Goal: Task Accomplishment & Management: Manage account settings

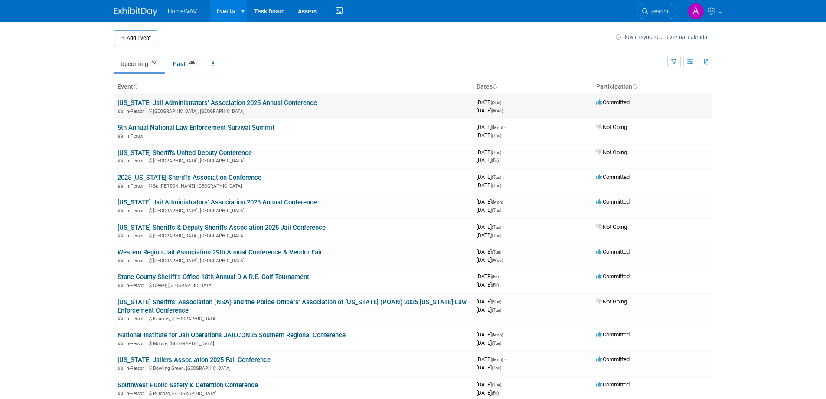
click at [267, 102] on link "[US_STATE] Jail Administrators' Association 2025 Annual Conference" at bounding box center [218, 103] width 200 height 8
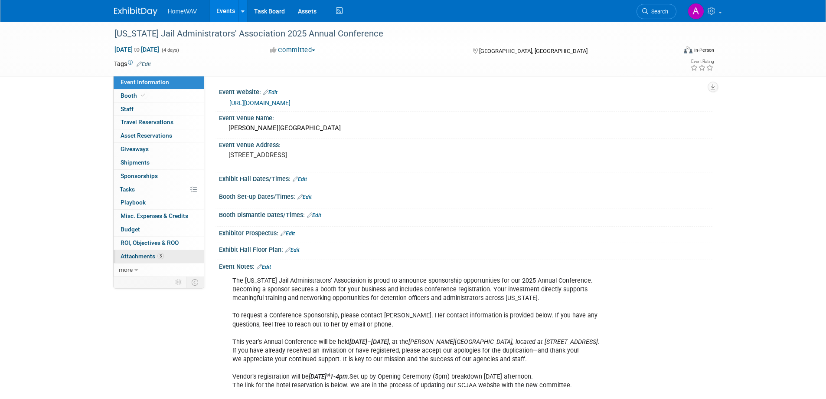
click at [167, 258] on link "3 Attachments 3" at bounding box center [159, 256] width 90 height 13
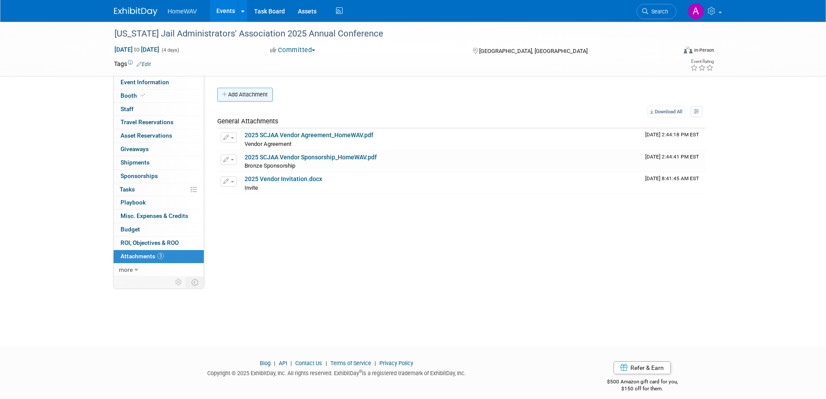
click at [268, 100] on button "Add Attachment" at bounding box center [245, 95] width 56 height 14
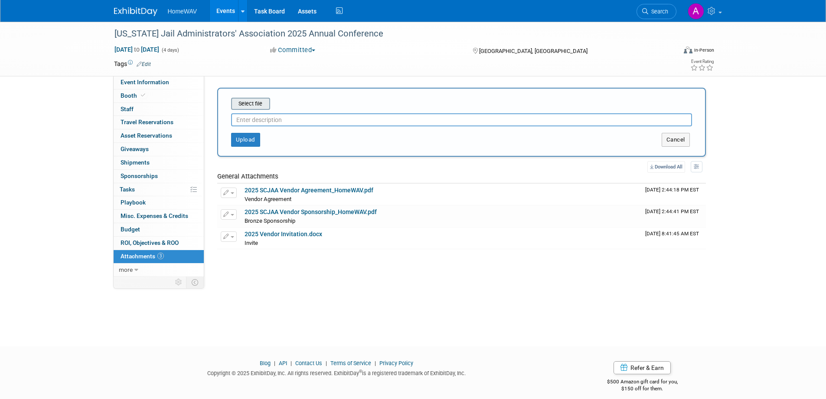
click at [255, 101] on input "file" at bounding box center [217, 103] width 103 height 10
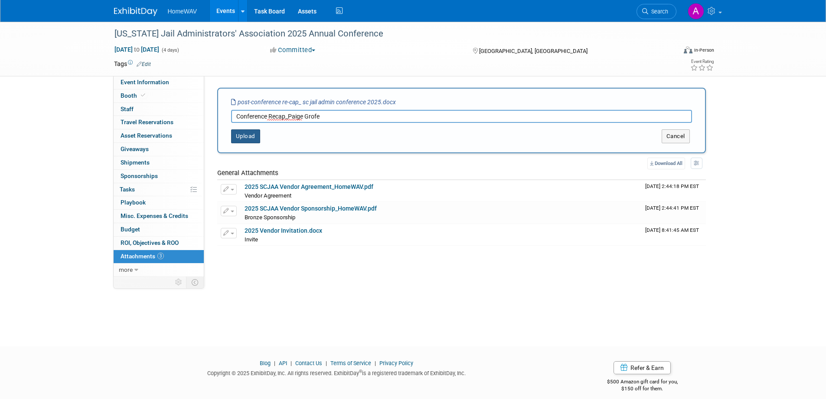
type input "Conference Recap_Paige Grofe"
click at [244, 138] on button "Upload" at bounding box center [245, 136] width 29 height 14
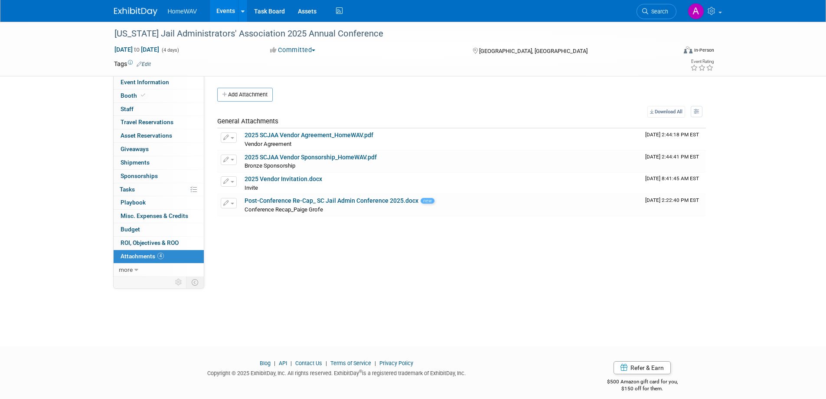
click at [222, 11] on link "Events" at bounding box center [226, 11] width 32 height 22
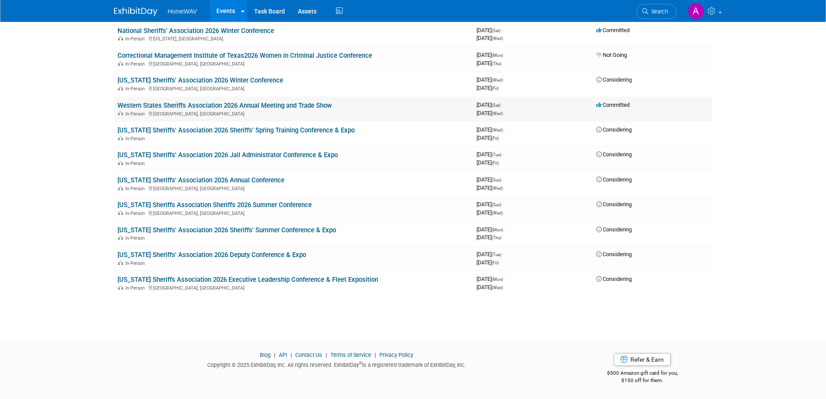
scroll to position [759, 0]
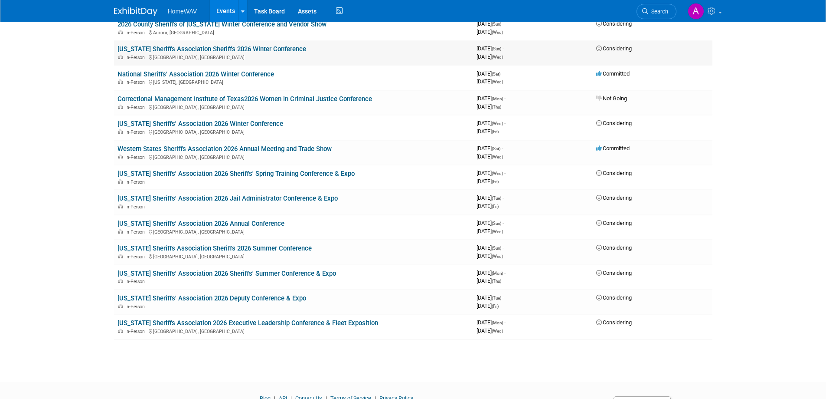
click at [227, 46] on link "[US_STATE] Sheriffs Association Sheriffs 2026 Winter Conference" at bounding box center [212, 49] width 189 height 8
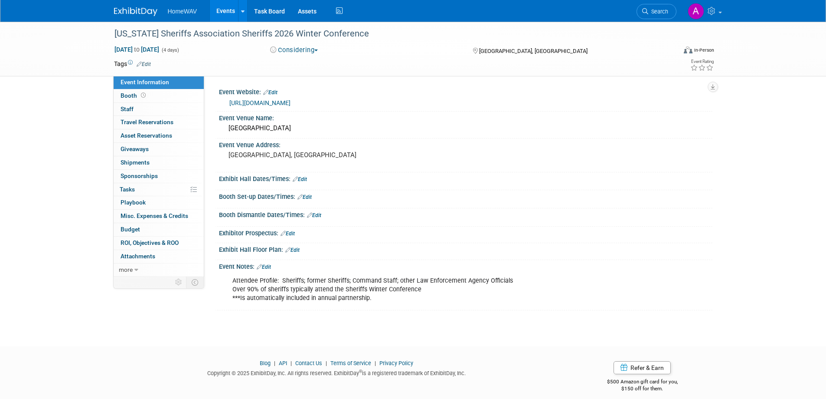
click at [318, 50] on span "button" at bounding box center [315, 50] width 3 height 2
click at [314, 62] on link "Committed" at bounding box center [302, 64] width 69 height 12
click at [269, 268] on link "Edit" at bounding box center [264, 267] width 14 height 6
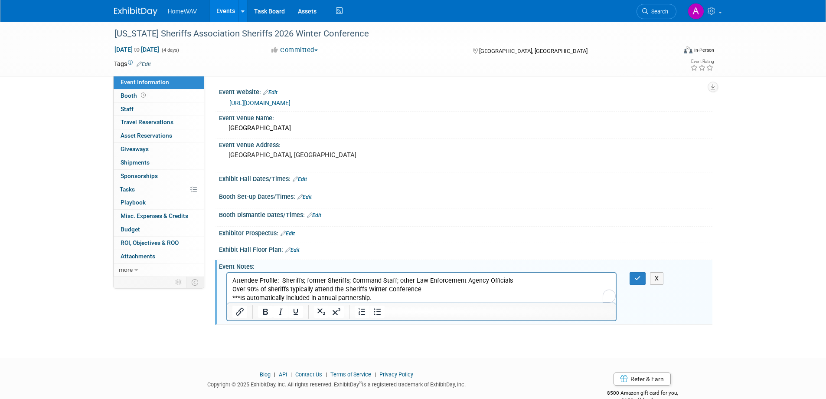
click at [384, 297] on p "Attendee Profile: Sheriffs; former Sheriffs; Command Staff; other Law Enforceme…" at bounding box center [421, 289] width 379 height 26
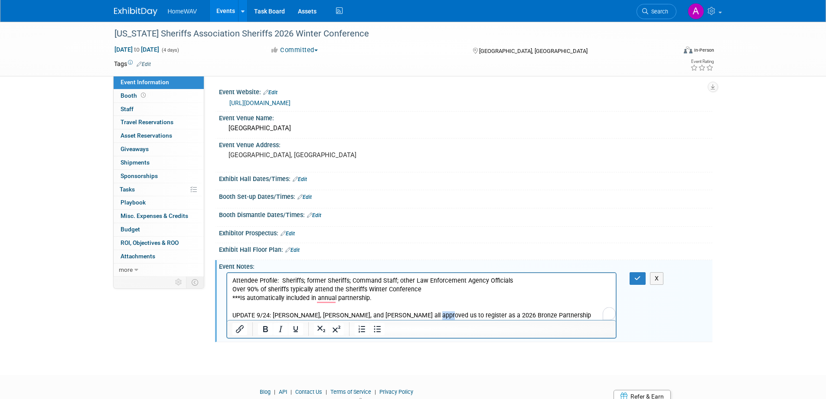
drag, startPoint x: 428, startPoint y: 315, endPoint x: 417, endPoint y: 317, distance: 10.5
click at [417, 317] on p "UPDATE 9/24: Sarah, Pam, and Morteza all approved us to register as a 2026 Bron…" at bounding box center [421, 315] width 379 height 9
click at [528, 315] on p "UPDATE 9/24: Sarah, Pam, and Morteza all approved us to register for the 2026 B…" at bounding box center [421, 315] width 379 height 9
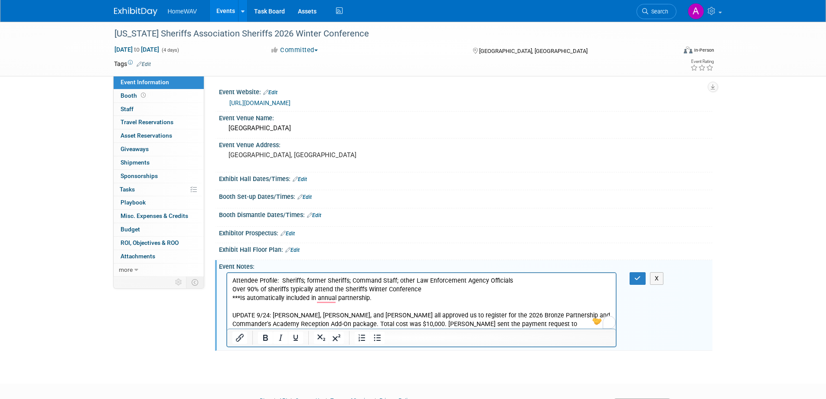
click at [310, 323] on p "UPDATE 9/24: Sarah, Pam, and Morteza all approved us to register for the 2026 B…" at bounding box center [421, 324] width 379 height 26
click at [527, 324] on p "UPDATE 9/24: Sarah, Pam, and Morteza all approved us to register for the 2026 B…" at bounding box center [421, 324] width 379 height 26
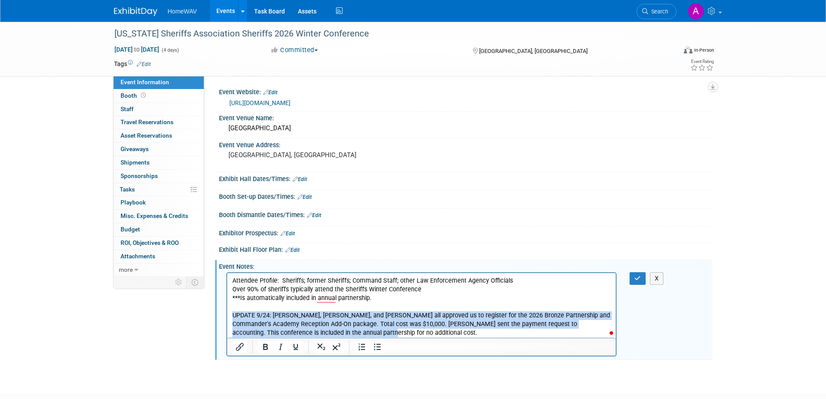
drag, startPoint x: 354, startPoint y: 333, endPoint x: 226, endPoint y: 316, distance: 128.6
click at [227, 316] on html "Attendee Profile: Sheriffs; former Sheriffs; Command Staff; other Law Enforceme…" at bounding box center [421, 305] width 389 height 65
copy p "UPDATE 9/24: [PERSON_NAME], [PERSON_NAME], and [PERSON_NAME] all approved us to…"
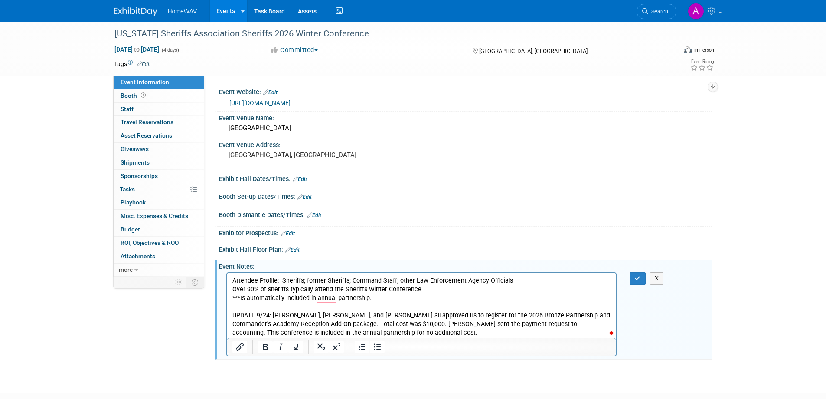
drag, startPoint x: 366, startPoint y: 331, endPoint x: 330, endPoint y: 330, distance: 36.0
click at [337, 330] on p "UPDATE 9/24: [PERSON_NAME], [PERSON_NAME], and [PERSON_NAME] all approved us to…" at bounding box center [421, 324] width 379 height 26
click at [356, 329] on p "UPDATE 9/24: Sarah, Pam, and Morteza all approved us to register for the 2026 B…" at bounding box center [421, 324] width 379 height 26
click at [351, 334] on p "UPDATE 9/24: Sarah, Pam, and Morteza all approved us to register for the 2026 B…" at bounding box center [421, 324] width 379 height 26
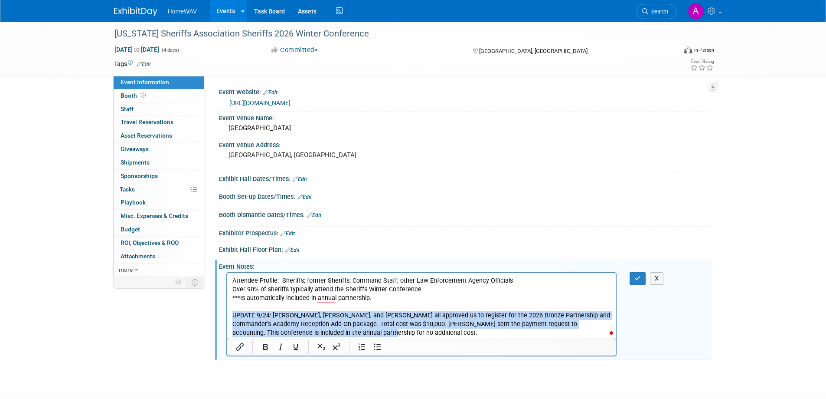
drag, startPoint x: 347, startPoint y: 333, endPoint x: 230, endPoint y: 316, distance: 118.3
click at [230, 316] on html "Attendee Profile: Sheriffs; former Sheriffs; Command Staff; other Law Enforceme…" at bounding box center [421, 305] width 389 height 65
copy p "UPDATE 9/24: Sarah, Pam, and Morteza all approved us to register for the 2026 B…"
click at [351, 334] on p "UPDATE 9/24: Sarah, Pam, and Morteza all approved us to register for the 2026 B…" at bounding box center [421, 324] width 379 height 26
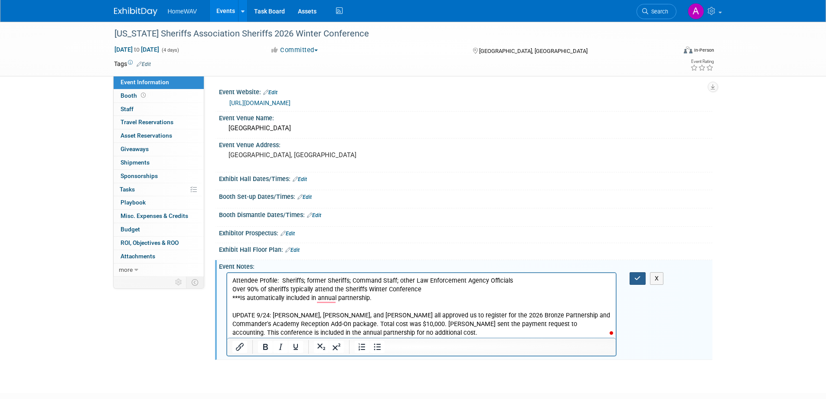
click at [639, 279] on icon "button" at bounding box center [638, 278] width 7 height 6
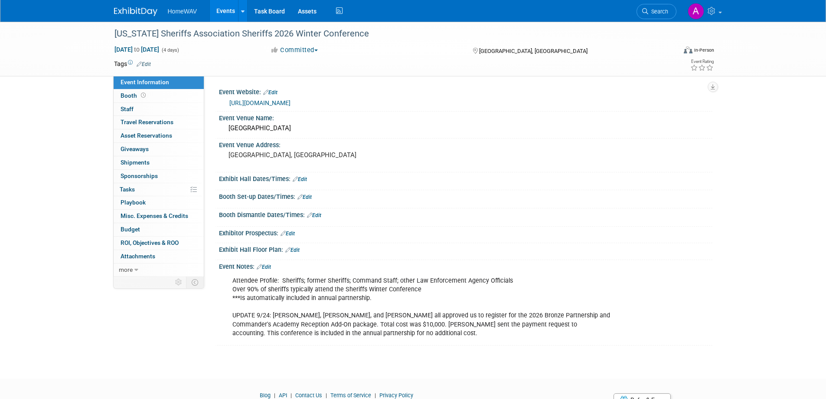
click at [229, 13] on link "Events" at bounding box center [226, 11] width 32 height 22
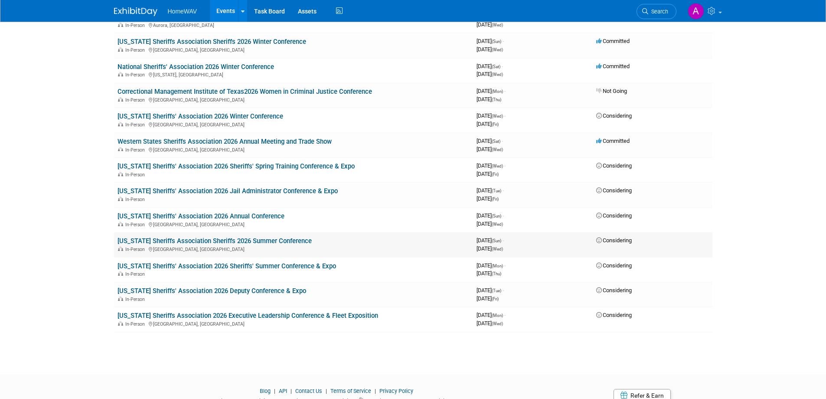
scroll to position [802, 0]
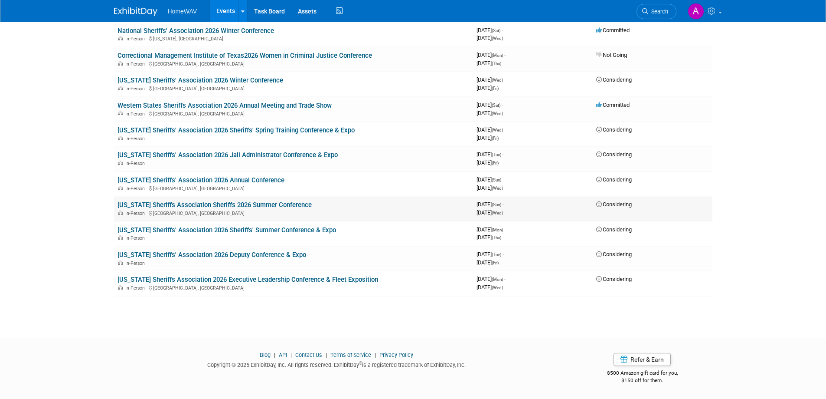
click at [191, 204] on link "[US_STATE] Sheriffs Association Sheriffs 2026 Summer Conference" at bounding box center [215, 205] width 194 height 8
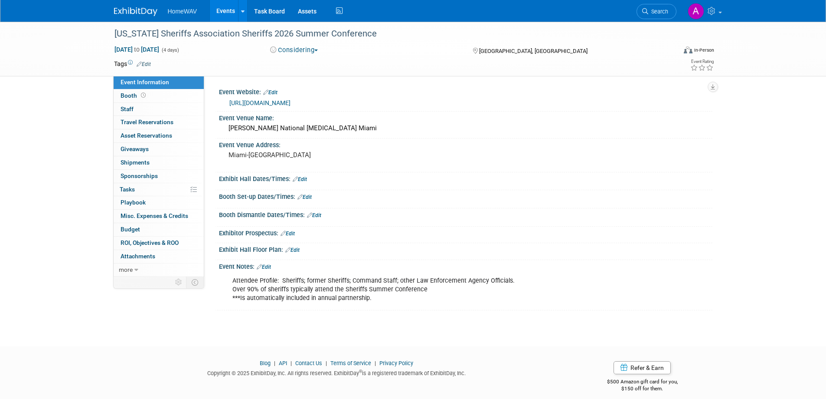
click at [298, 50] on button "Considering" at bounding box center [294, 50] width 54 height 9
click at [303, 66] on link "Committed" at bounding box center [302, 64] width 69 height 12
click at [270, 265] on link "Edit" at bounding box center [264, 267] width 14 height 6
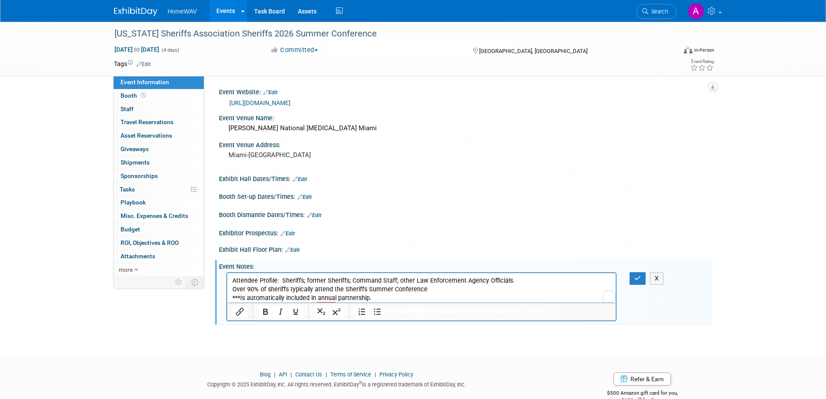
click at [382, 299] on p "Attendee Profile: Sheriffs; former Sheriffs; Command Staff; other Law Enforceme…" at bounding box center [421, 289] width 379 height 26
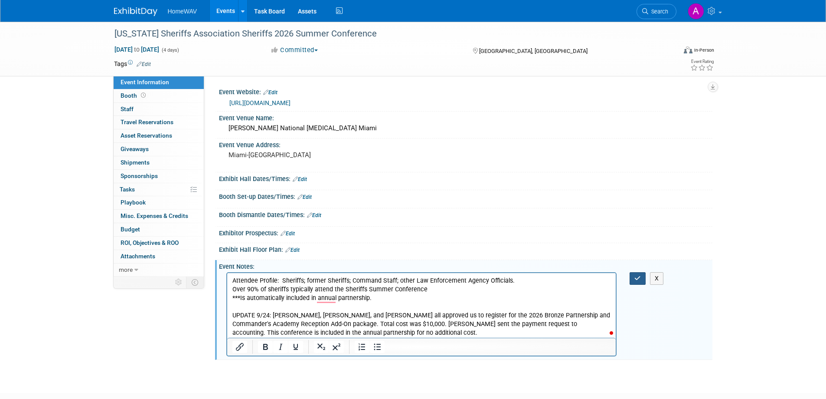
click at [639, 279] on icon "button" at bounding box center [638, 278] width 7 height 6
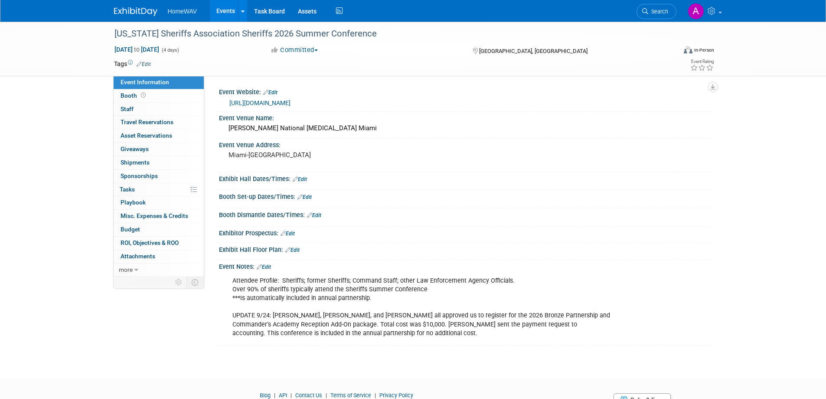
click at [221, 12] on link "Events" at bounding box center [226, 11] width 32 height 22
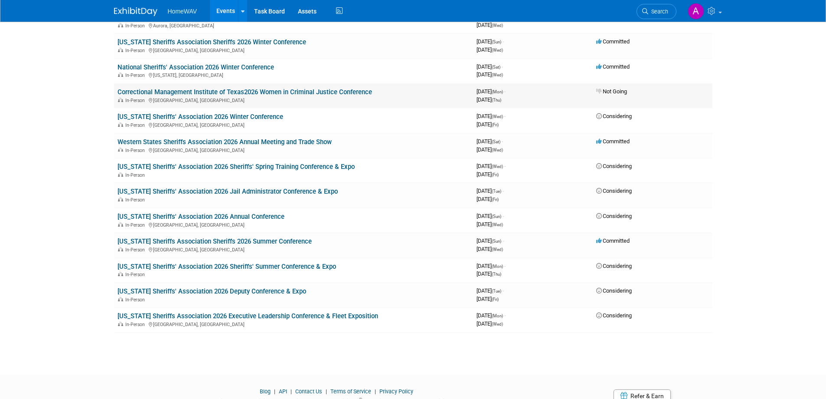
scroll to position [802, 0]
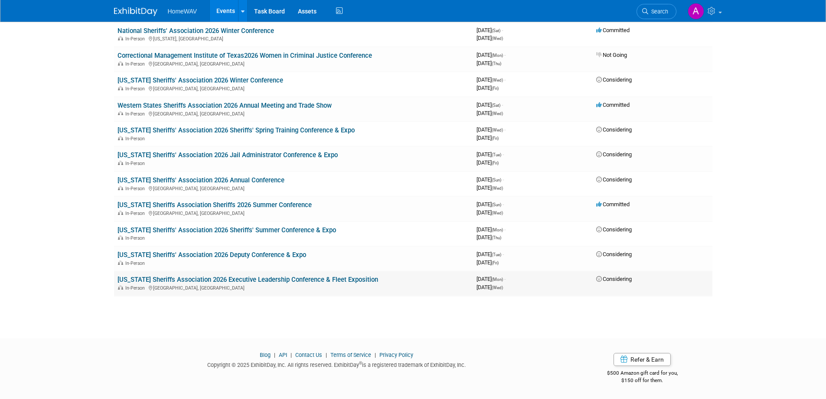
click at [210, 278] on link "[US_STATE] Sheriffs Association 2026 Executive Leadership Conference & Fleet Ex…" at bounding box center [248, 279] width 261 height 8
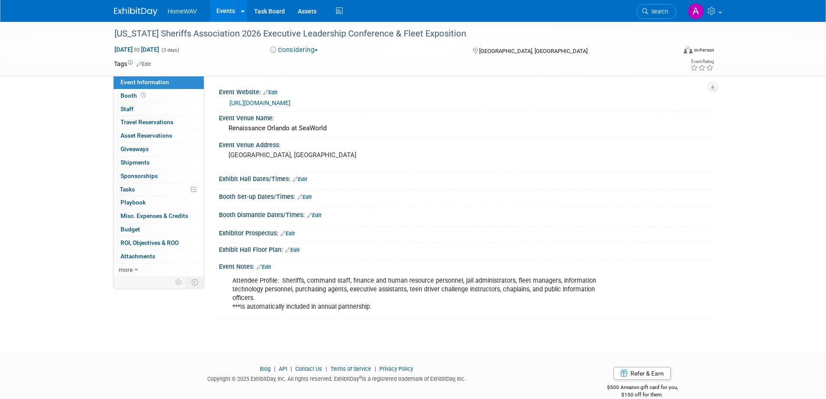
click at [296, 49] on button "Considering" at bounding box center [294, 50] width 54 height 9
click at [305, 64] on link "Committed" at bounding box center [302, 64] width 69 height 12
click at [268, 269] on link "Edit" at bounding box center [264, 267] width 14 height 6
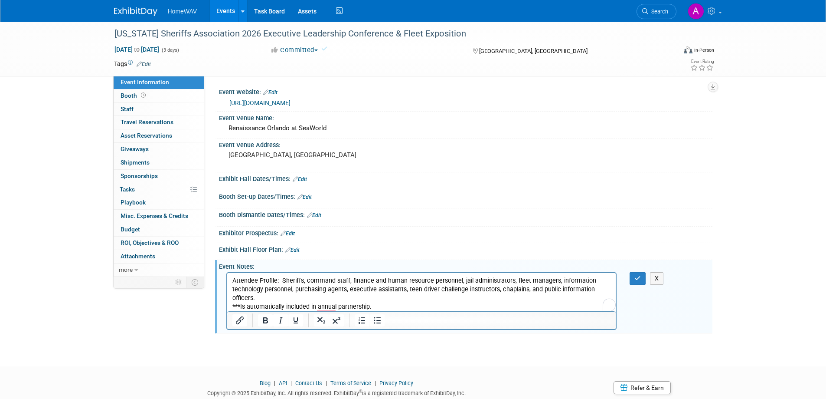
click at [382, 307] on p "Attendee Profile: Sheriffs, command staff, finance and human resource personnel…" at bounding box center [421, 293] width 379 height 35
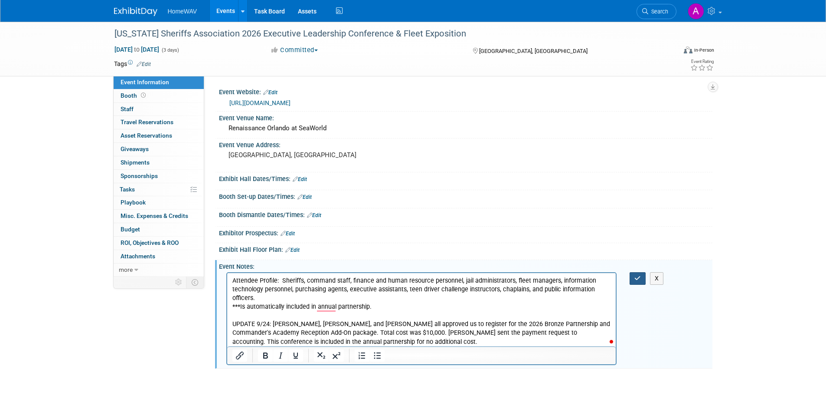
click at [643, 278] on button "button" at bounding box center [638, 278] width 16 height 13
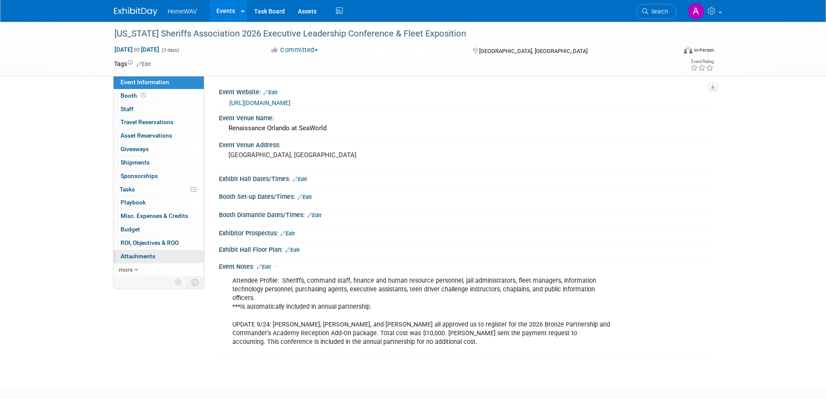
click at [144, 257] on span "Attachments 0" at bounding box center [138, 255] width 35 height 7
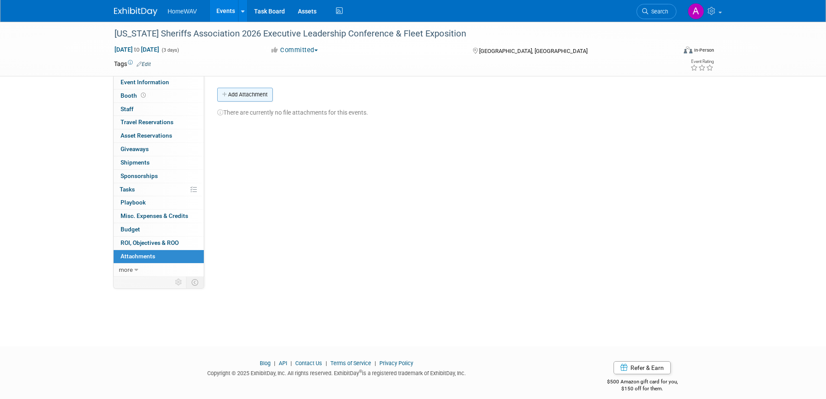
click at [254, 96] on button "Add Attachment" at bounding box center [245, 95] width 56 height 14
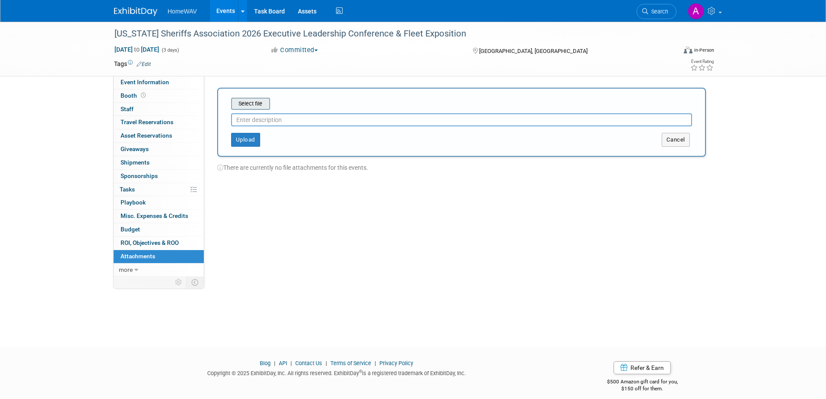
click at [255, 103] on input "file" at bounding box center [217, 103] width 103 height 10
click at [679, 141] on button "Cancel" at bounding box center [676, 140] width 28 height 14
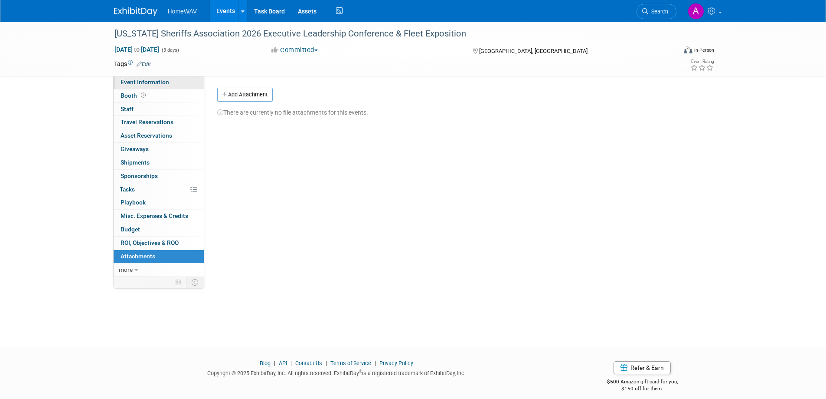
click at [163, 82] on span "Event Information" at bounding box center [145, 82] width 49 height 7
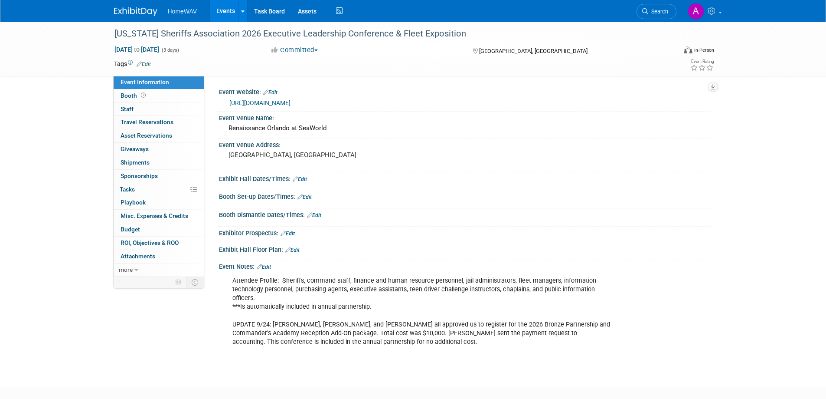
click at [225, 6] on link "Events" at bounding box center [226, 11] width 32 height 22
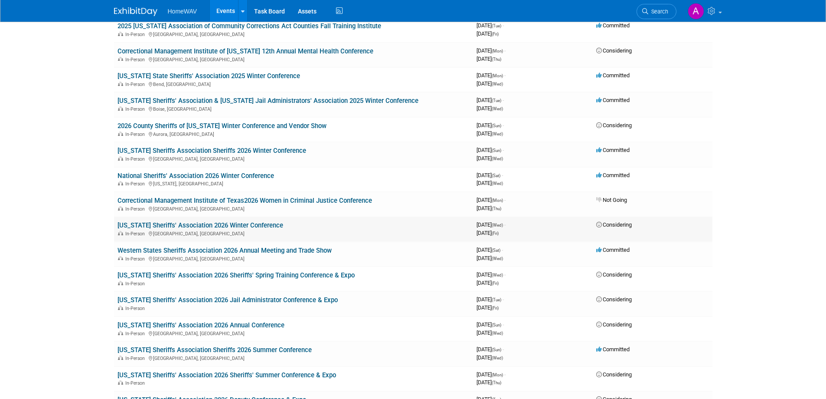
scroll to position [802, 0]
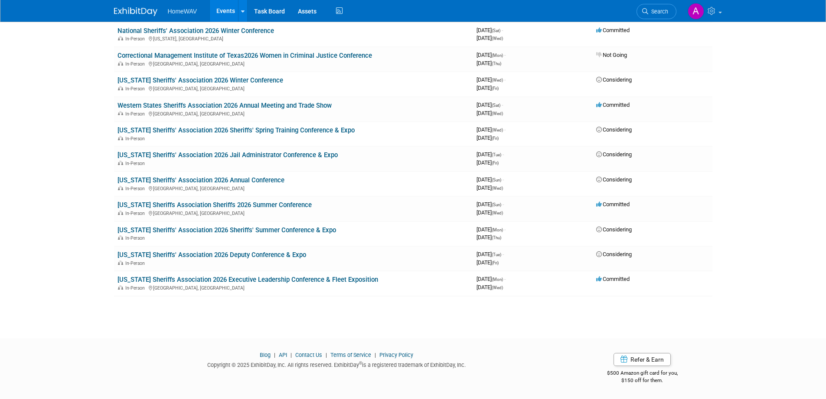
click at [290, 276] on link "[US_STATE] Sheriffs Association 2026 Executive Leadership Conference & Fleet Ex…" at bounding box center [248, 279] width 261 height 8
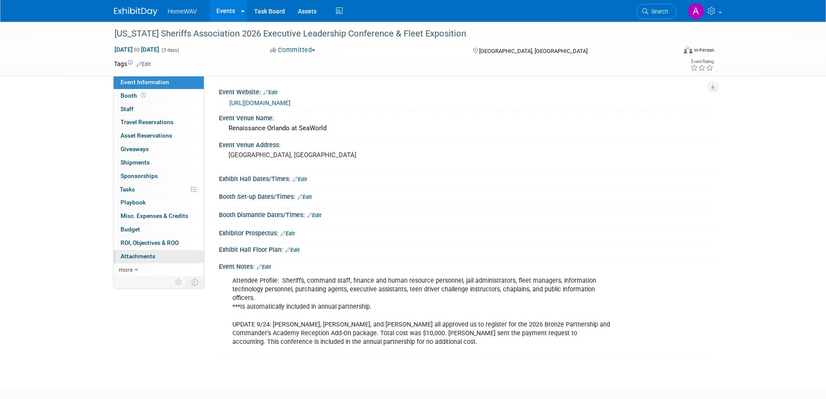
click at [145, 257] on span "Attachments 0" at bounding box center [138, 255] width 35 height 7
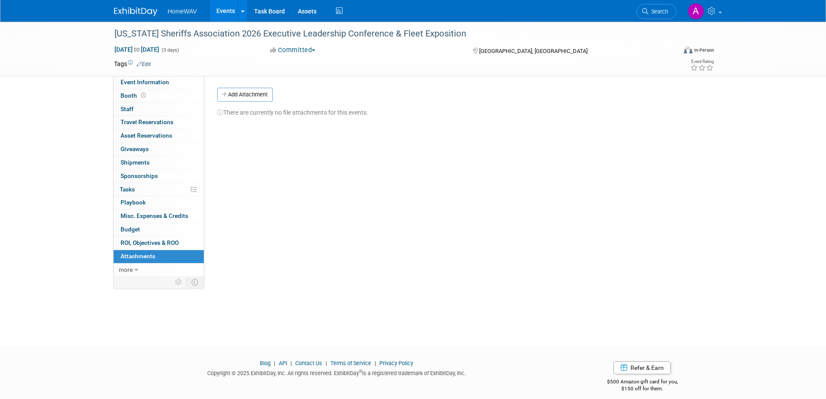
click at [247, 90] on button "Add Attachment" at bounding box center [245, 95] width 56 height 14
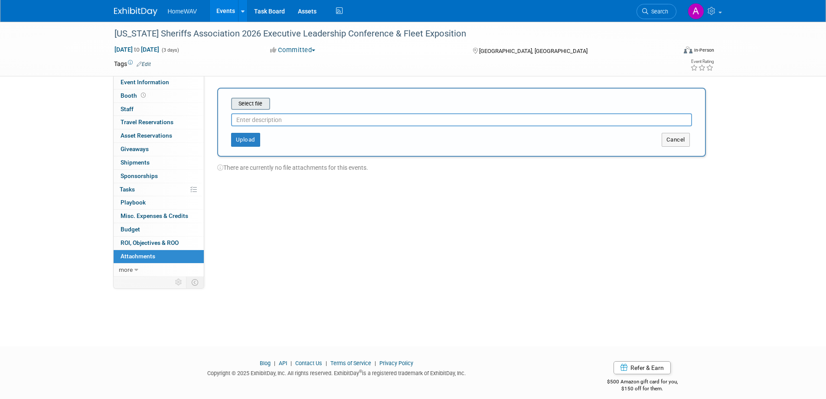
click at [251, 108] on input "file" at bounding box center [217, 103] width 103 height 10
click at [678, 137] on button "Cancel" at bounding box center [676, 140] width 28 height 14
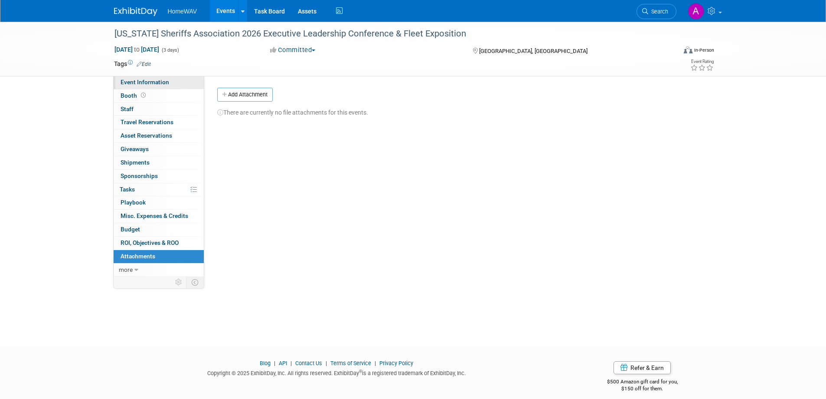
click at [152, 83] on span "Event Information" at bounding box center [145, 82] width 49 height 7
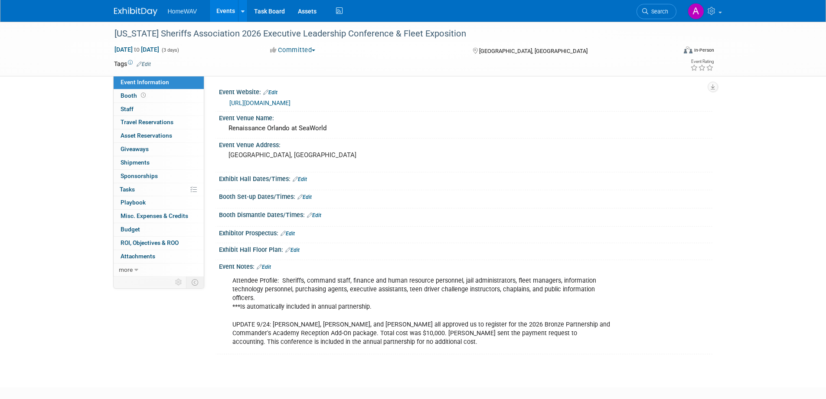
click at [226, 8] on link "Events" at bounding box center [226, 11] width 32 height 22
